Goal: Communication & Community: Answer question/provide support

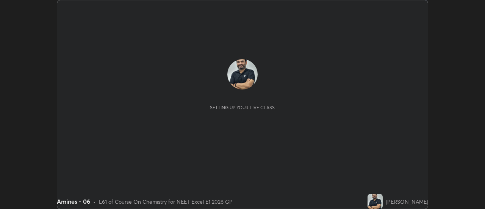
scroll to position [209, 485]
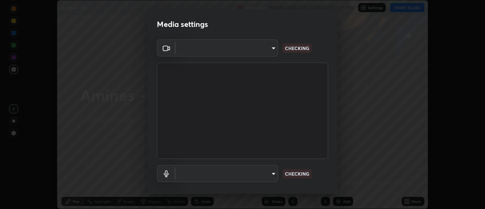
type input "1f31108d829b39389914bdc30e5c2a8b8d5d122ed1bfb40228f539b6595447af"
type input "7202ca4256cb42ab511a2813ce8ebbd544e5848e36e617fb72044356a347c7fa"
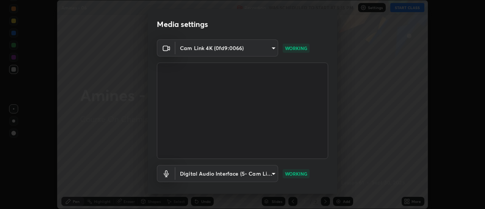
scroll to position [40, 0]
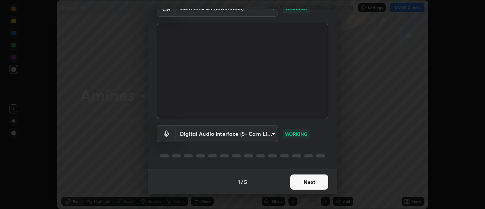
click at [306, 181] on button "Next" at bounding box center [310, 181] width 38 height 15
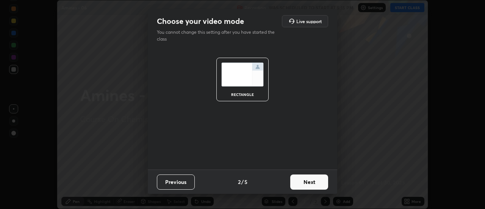
scroll to position [0, 0]
click at [306, 184] on button "Next" at bounding box center [310, 181] width 38 height 15
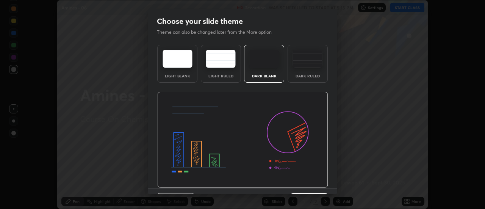
scroll to position [19, 0]
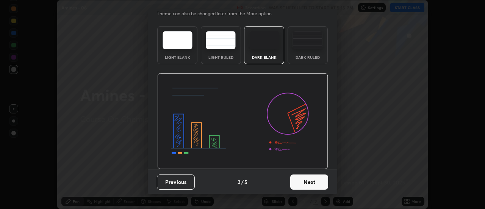
click at [307, 185] on button "Next" at bounding box center [310, 181] width 38 height 15
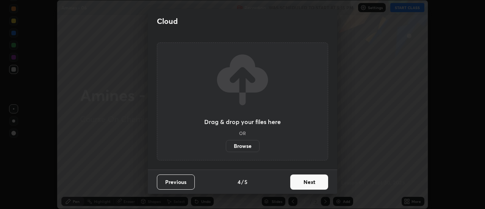
click at [314, 181] on button "Next" at bounding box center [310, 181] width 38 height 15
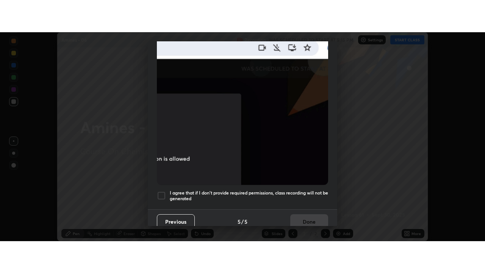
scroll to position [195, 0]
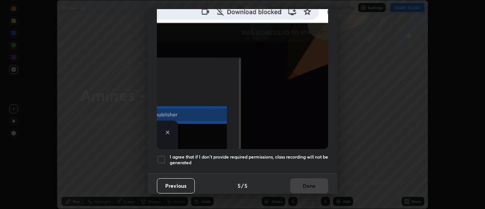
click at [159, 156] on div at bounding box center [161, 159] width 9 height 9
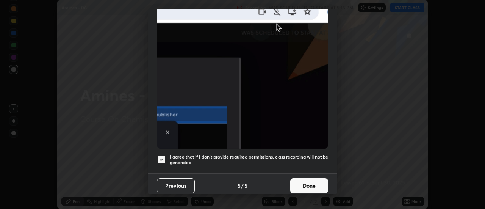
click at [303, 185] on button "Done" at bounding box center [310, 185] width 38 height 15
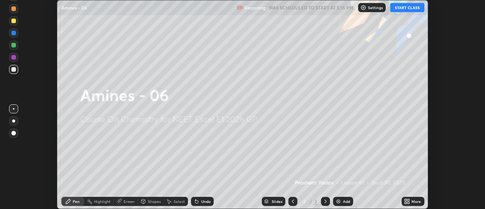
click at [410, 203] on icon at bounding box center [409, 203] width 2 height 2
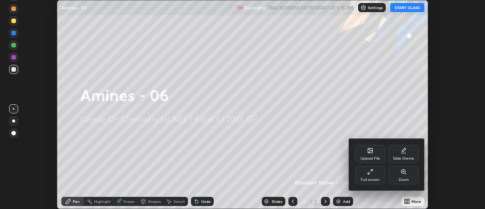
click at [378, 179] on div "Full screen" at bounding box center [370, 180] width 19 height 4
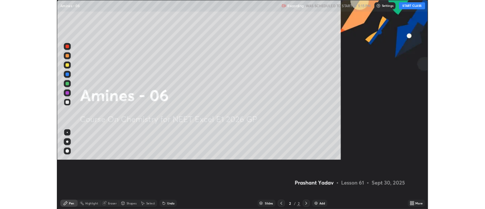
scroll to position [273, 485]
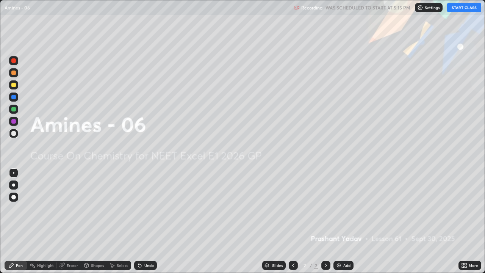
click at [340, 209] on img at bounding box center [339, 265] width 6 height 6
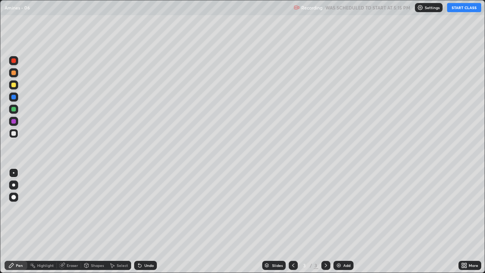
click at [471, 10] on button "START CLASS" at bounding box center [465, 7] width 34 height 9
click at [14, 186] on div at bounding box center [13, 185] width 3 height 3
click at [329, 209] on div at bounding box center [326, 265] width 9 height 9
click at [336, 209] on img at bounding box center [339, 265] width 6 height 6
click at [149, 209] on div "Undo" at bounding box center [149, 266] width 9 height 4
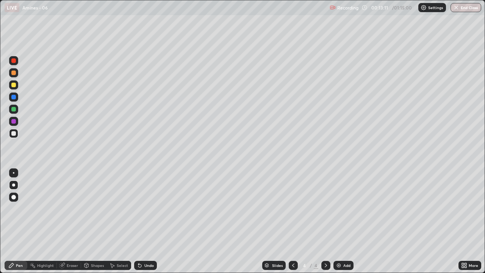
click at [149, 209] on div "Undo" at bounding box center [149, 266] width 9 height 4
click at [341, 209] on div "Add" at bounding box center [344, 265] width 20 height 9
click at [145, 209] on div "Undo" at bounding box center [149, 266] width 9 height 4
click at [74, 209] on div "Eraser" at bounding box center [72, 266] width 11 height 4
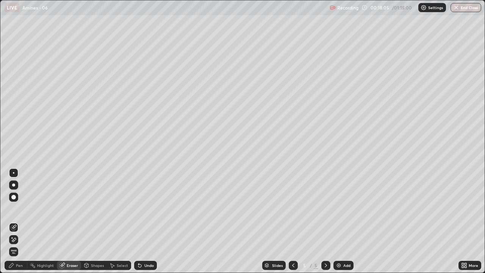
click at [22, 209] on div "Pen" at bounding box center [19, 266] width 7 height 4
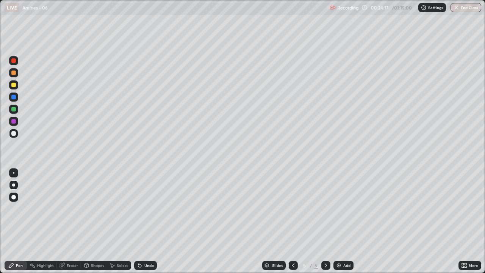
click at [336, 209] on img at bounding box center [339, 265] width 6 height 6
click at [338, 209] on img at bounding box center [339, 265] width 6 height 6
click at [66, 209] on div "Eraser" at bounding box center [69, 265] width 24 height 9
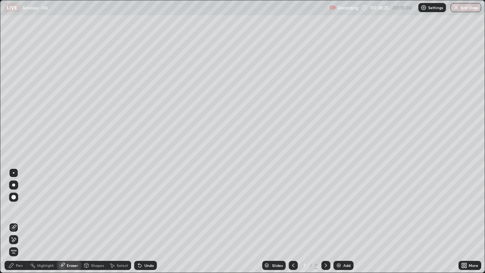
click at [20, 209] on div "Pen" at bounding box center [16, 265] width 23 height 9
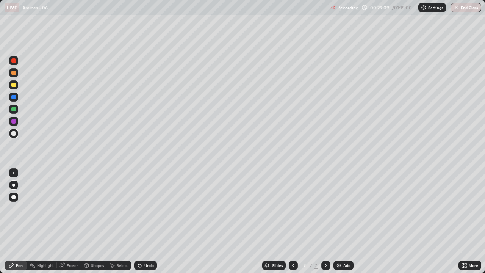
click at [14, 86] on div at bounding box center [13, 85] width 5 height 5
click at [14, 74] on div at bounding box center [13, 73] width 5 height 5
click at [14, 135] on div at bounding box center [13, 133] width 5 height 5
click at [15, 112] on div at bounding box center [13, 109] width 9 height 9
click at [11, 182] on div at bounding box center [13, 185] width 9 height 9
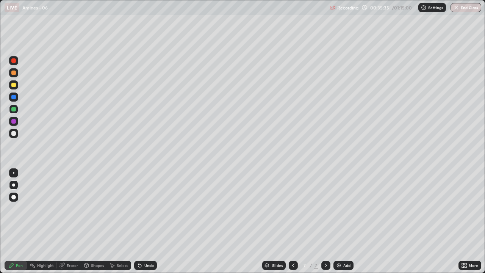
click at [338, 209] on img at bounding box center [339, 265] width 6 height 6
click at [14, 134] on div at bounding box center [13, 133] width 5 height 5
click at [338, 209] on img at bounding box center [339, 265] width 6 height 6
click at [142, 209] on div "Undo" at bounding box center [145, 265] width 23 height 9
click at [153, 209] on div "Undo" at bounding box center [145, 265] width 23 height 9
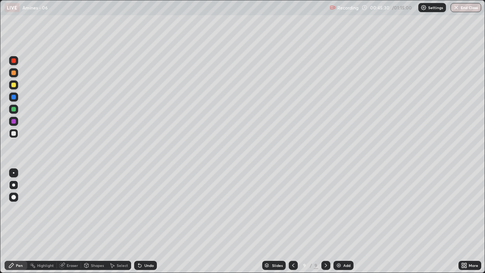
click at [153, 209] on div "Undo" at bounding box center [145, 265] width 23 height 9
click at [154, 209] on div "Undo" at bounding box center [145, 265] width 23 height 9
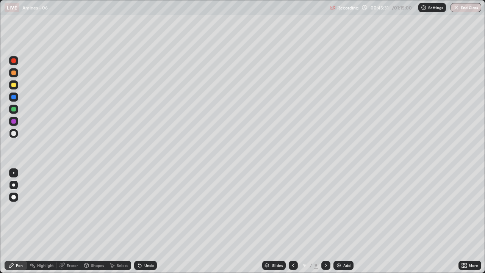
click at [154, 209] on div "Undo" at bounding box center [145, 265] width 23 height 9
click at [155, 209] on div "Undo" at bounding box center [145, 265] width 23 height 9
click at [157, 209] on div "Slides 9 / 9 Add" at bounding box center [308, 265] width 302 height 15
click at [14, 72] on div at bounding box center [13, 73] width 5 height 5
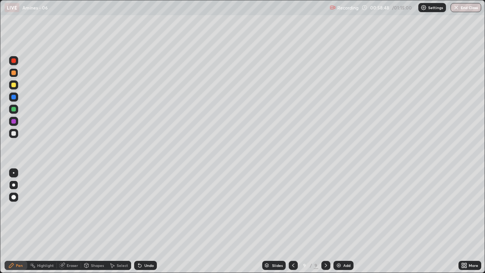
click at [342, 209] on div "Add" at bounding box center [344, 265] width 20 height 9
click at [13, 135] on div at bounding box center [13, 133] width 5 height 5
click at [345, 209] on div "Add" at bounding box center [344, 265] width 20 height 9
click at [142, 209] on div "Undo" at bounding box center [145, 265] width 23 height 9
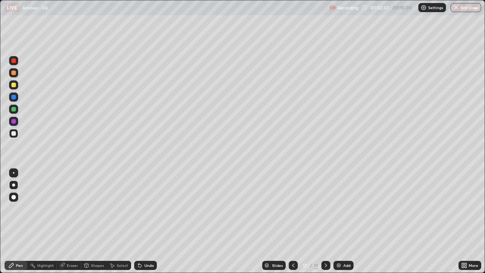
click at [143, 209] on div "Undo" at bounding box center [145, 265] width 23 height 9
click at [145, 209] on div "Undo" at bounding box center [144, 265] width 26 height 15
click at [146, 209] on div "Undo" at bounding box center [145, 265] width 23 height 9
click at [147, 209] on div "Undo" at bounding box center [145, 265] width 23 height 9
click at [340, 209] on img at bounding box center [339, 265] width 6 height 6
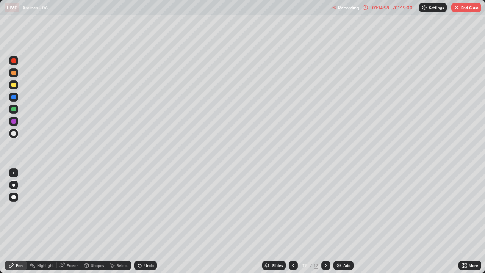
click at [463, 11] on button "End Class" at bounding box center [467, 7] width 30 height 9
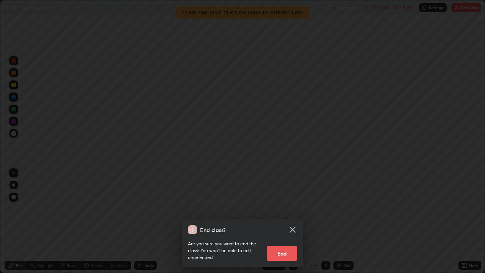
click at [292, 209] on button "End" at bounding box center [282, 253] width 30 height 15
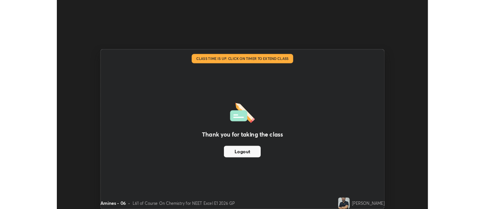
scroll to position [37720, 37443]
